Goal: Task Accomplishment & Management: Manage account settings

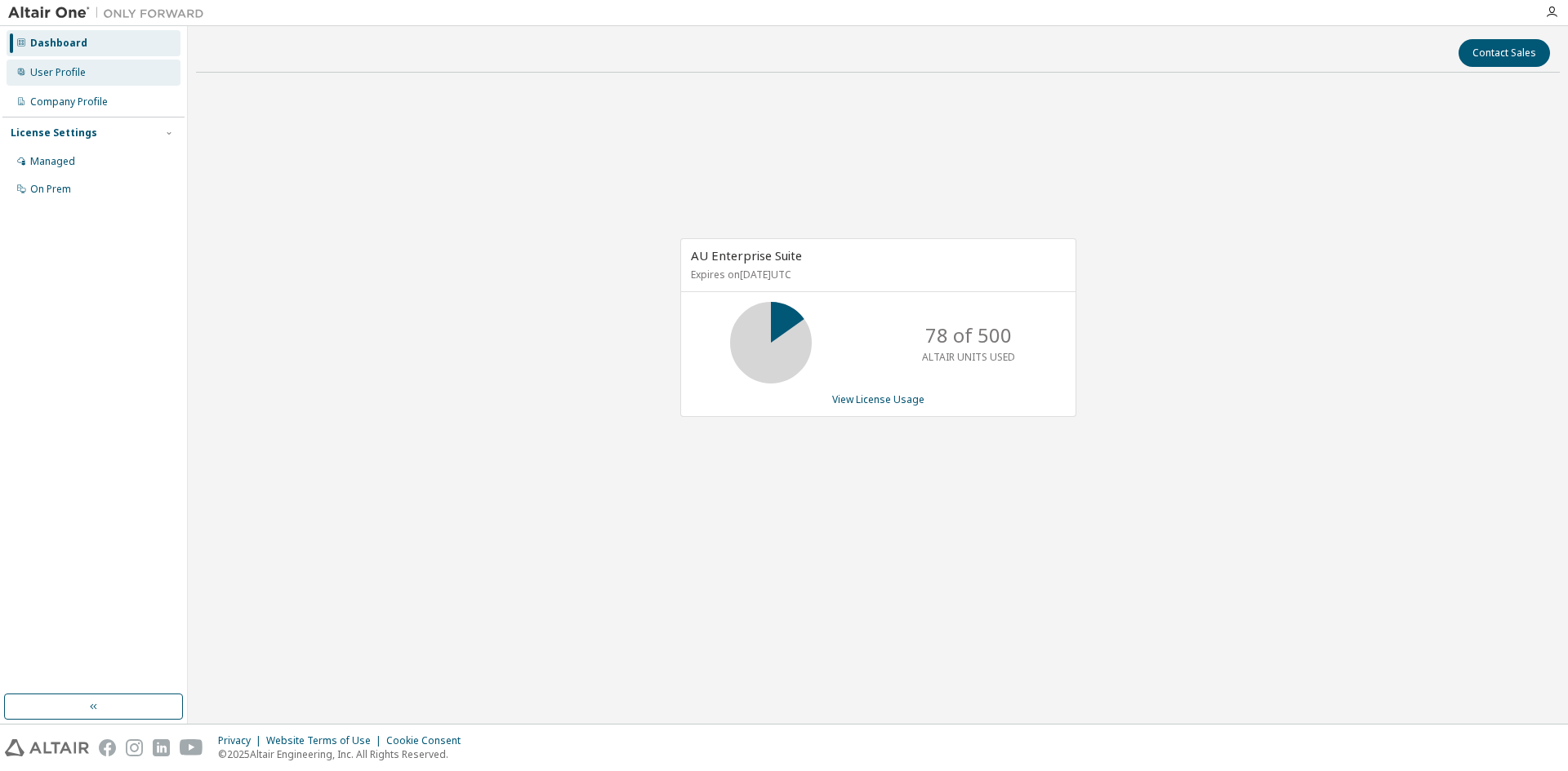
click at [99, 75] on div "User Profile" at bounding box center [93, 73] width 174 height 26
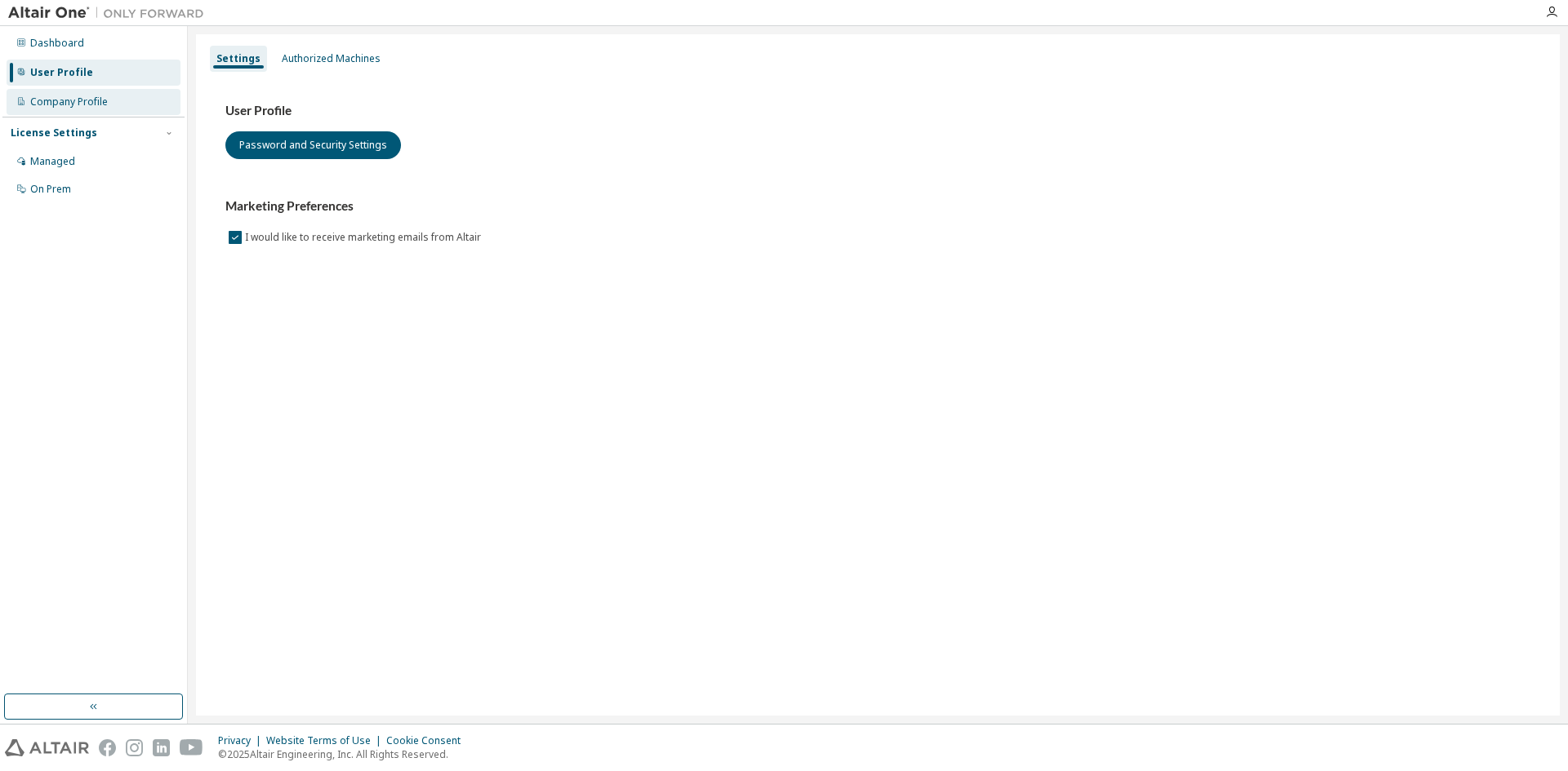
click at [99, 97] on div "Company Profile" at bounding box center [69, 102] width 78 height 13
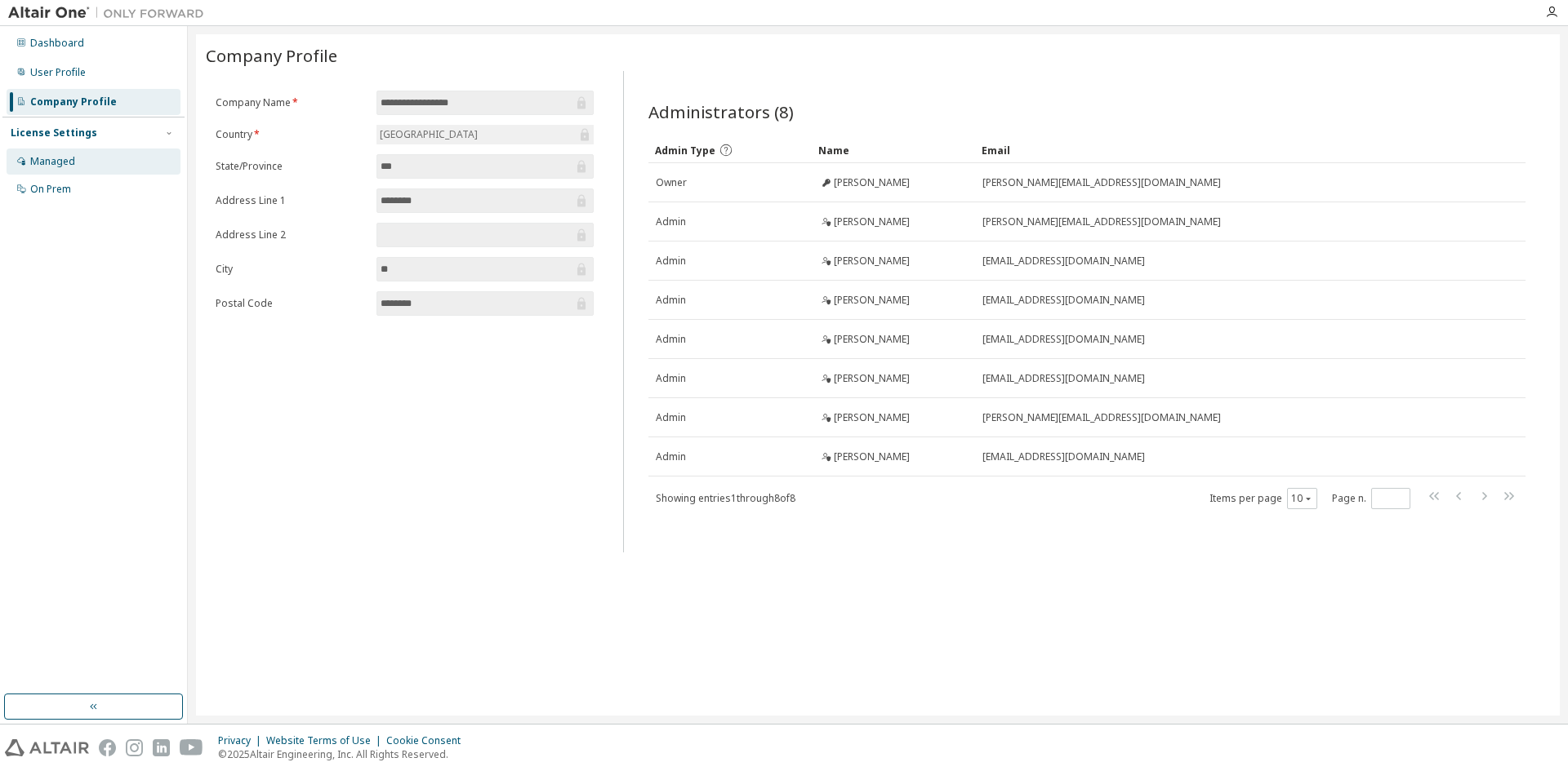
click at [88, 151] on div "Managed" at bounding box center [93, 161] width 174 height 26
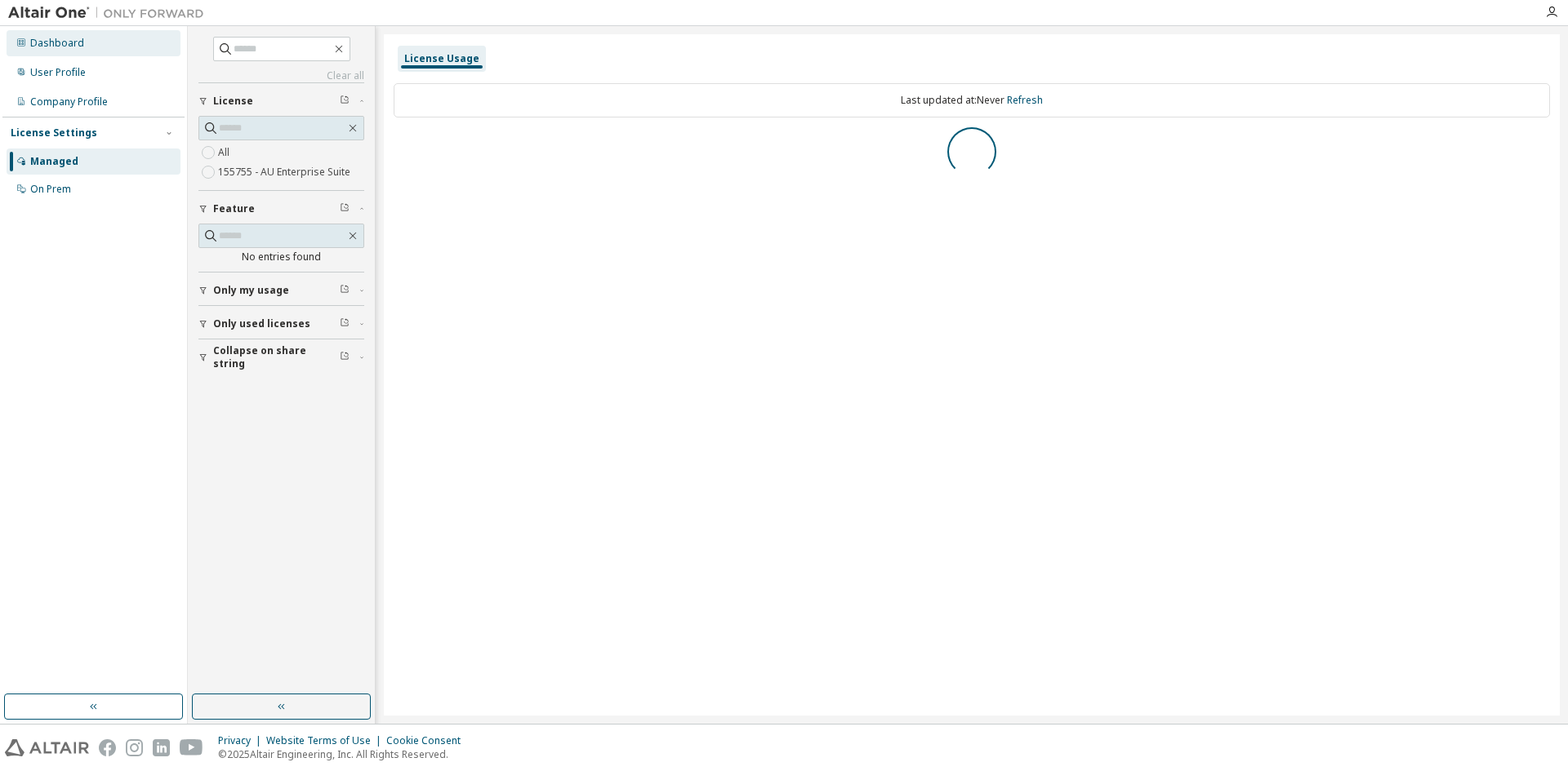
click at [66, 40] on div "Dashboard" at bounding box center [57, 43] width 54 height 13
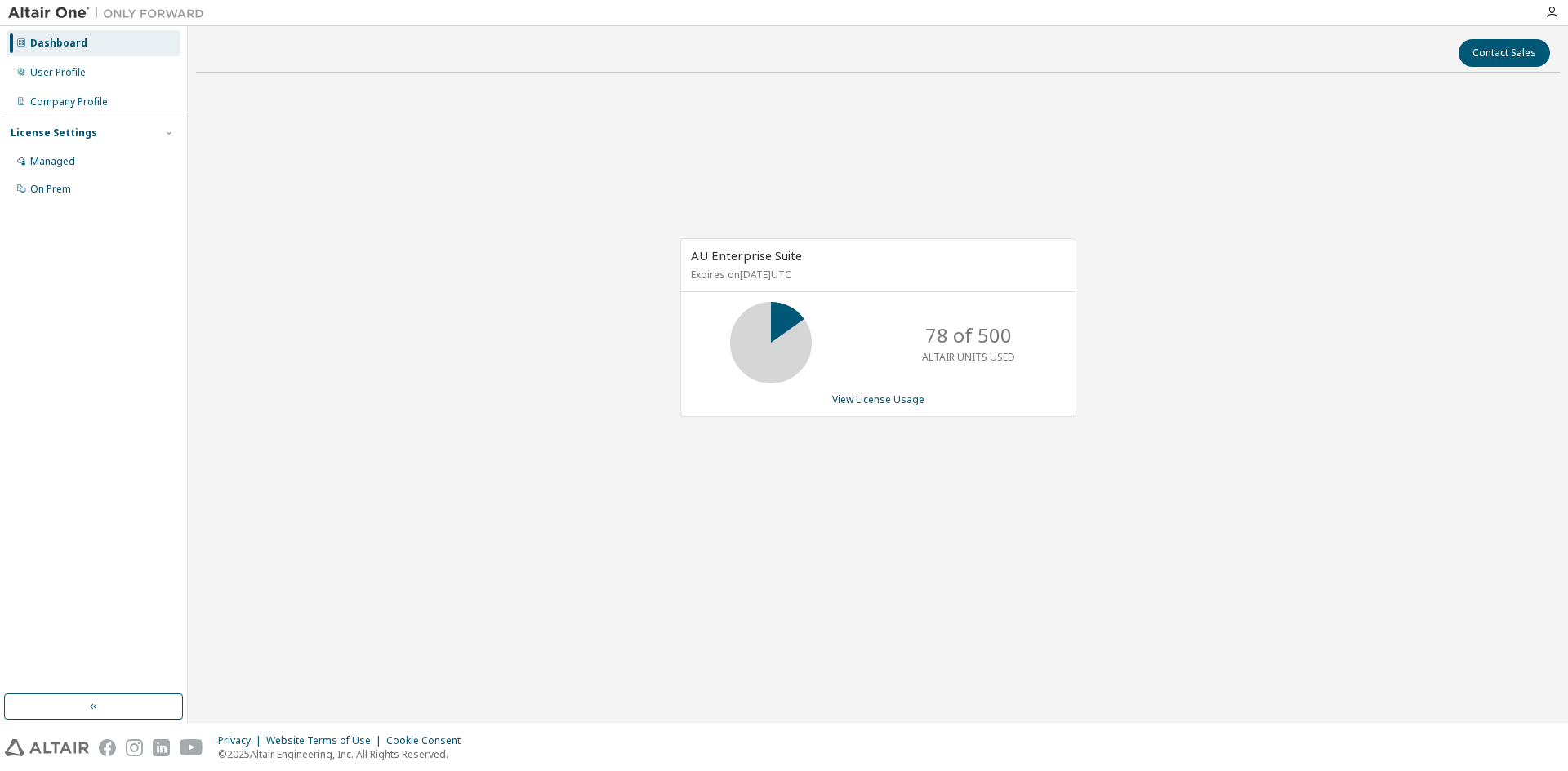
click at [791, 327] on icon at bounding box center [770, 342] width 41 height 41
click at [874, 307] on div "78 of 500 ALTAIR UNITS USED" at bounding box center [878, 343] width 394 height 82
click at [1552, 11] on icon "button" at bounding box center [1552, 12] width 13 height 13
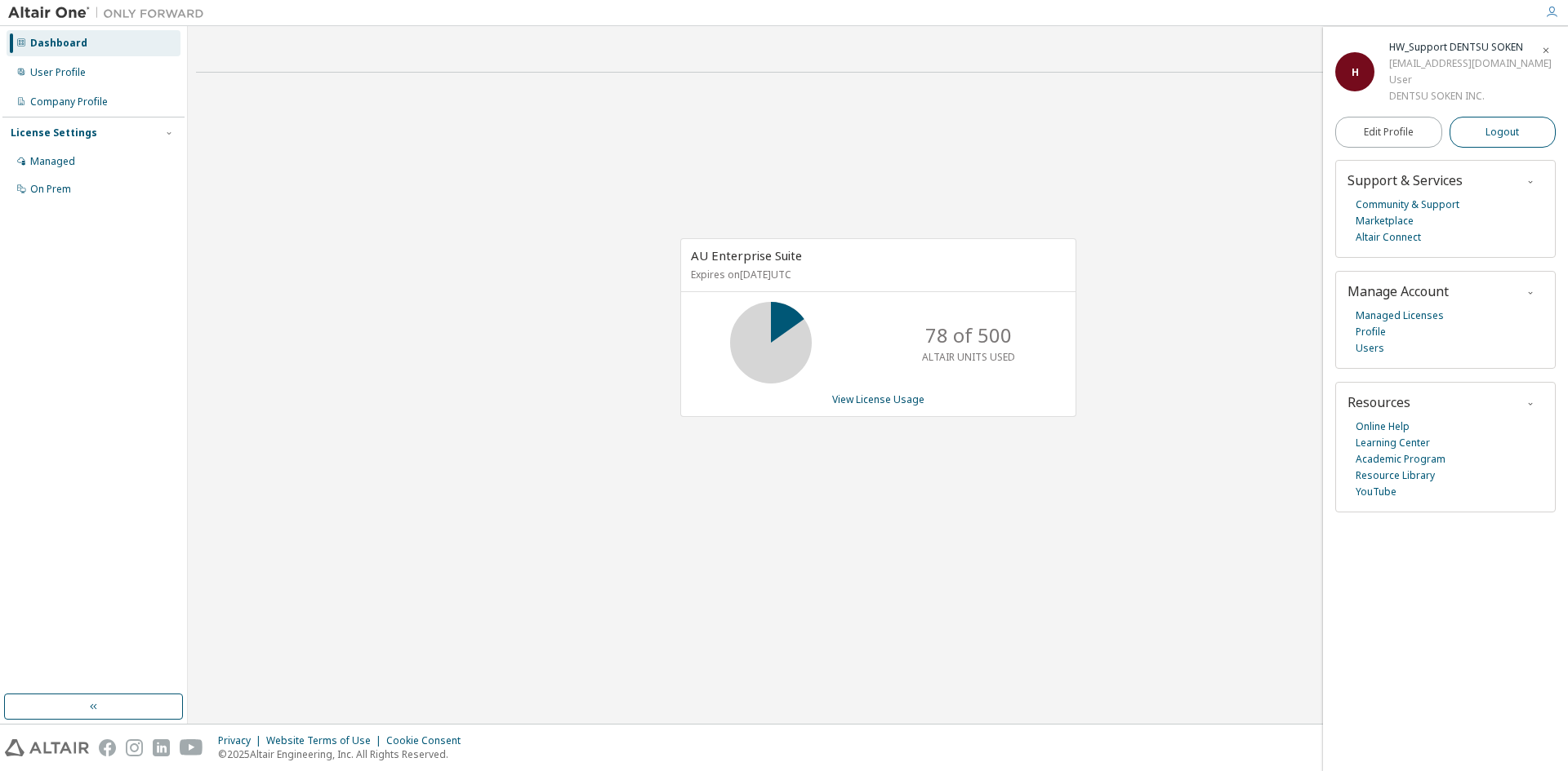
click at [1516, 140] on span "Logout" at bounding box center [1502, 132] width 34 height 16
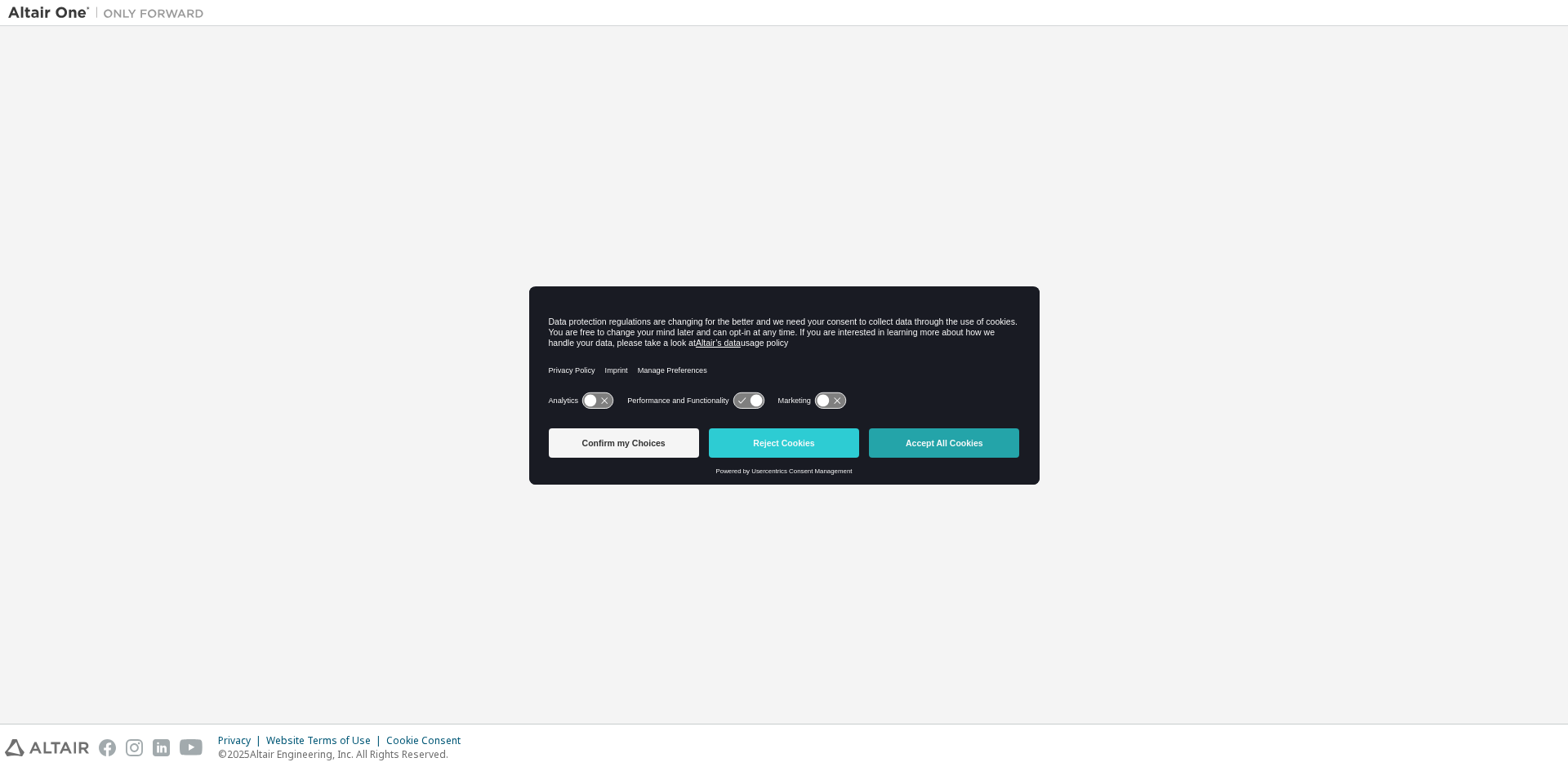
click at [967, 444] on button "Accept All Cookies" at bounding box center [943, 443] width 150 height 29
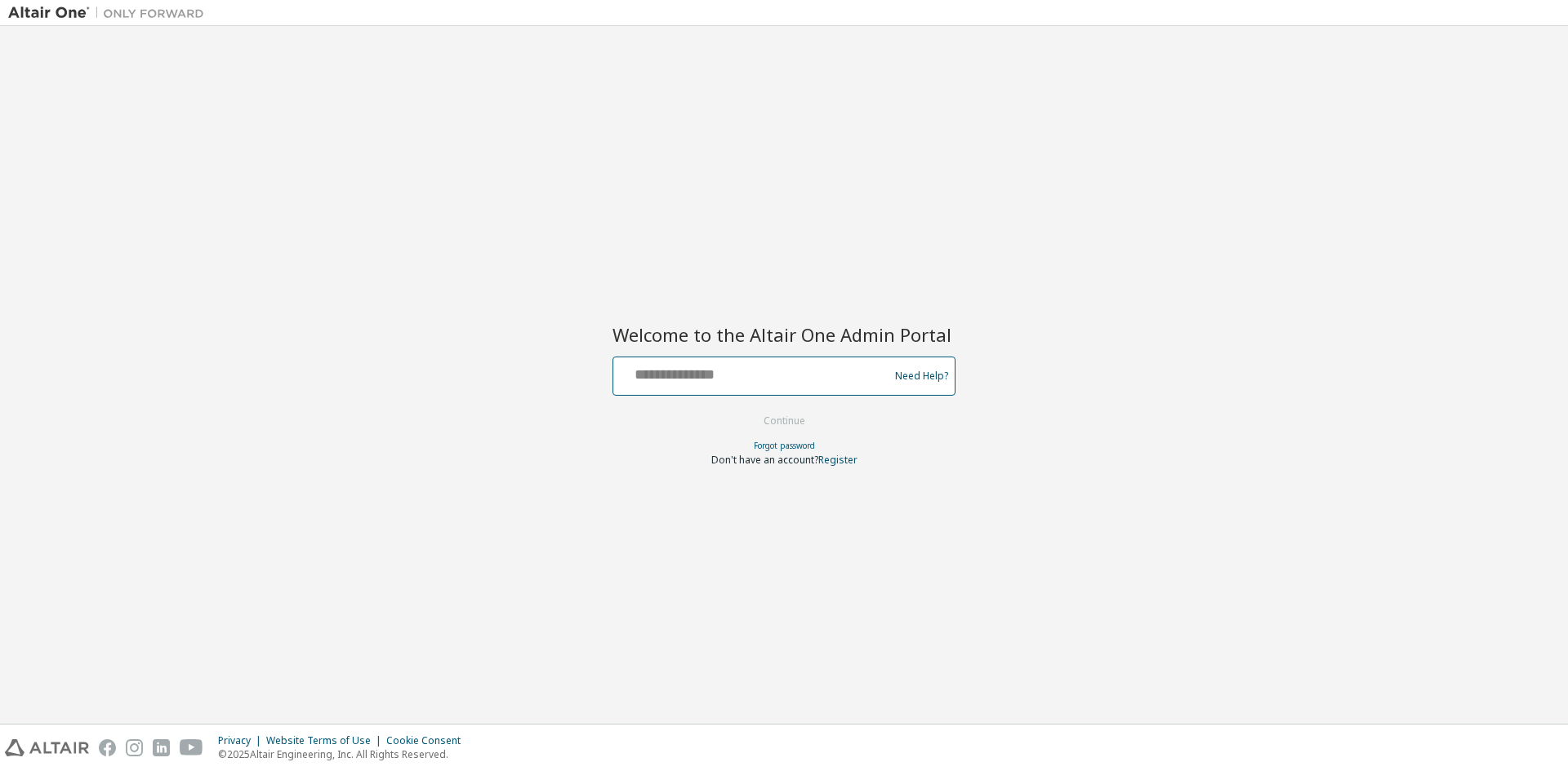
click at [842, 365] on input "text" at bounding box center [753, 372] width 267 height 24
type input "**********"
click at [806, 417] on button "Continue" at bounding box center [784, 421] width 76 height 25
